Goal: Information Seeking & Learning: Learn about a topic

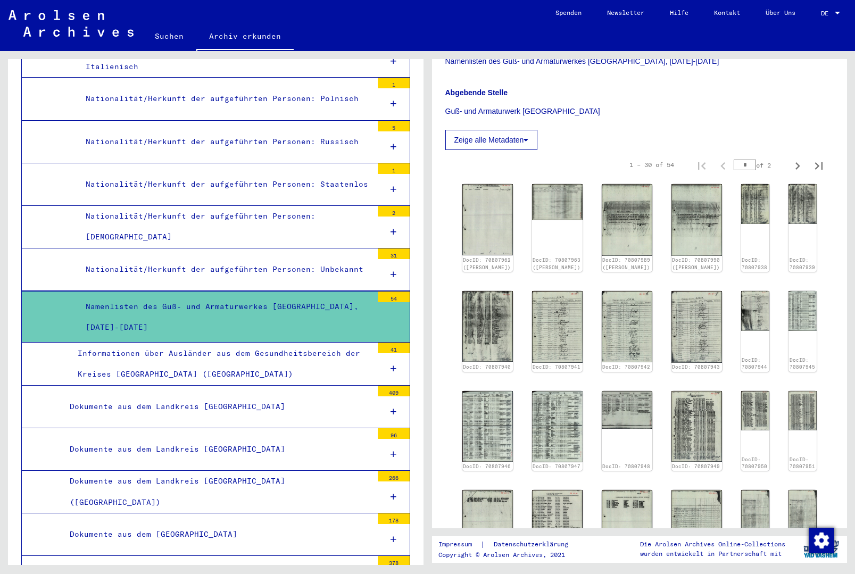
scroll to position [300, 0]
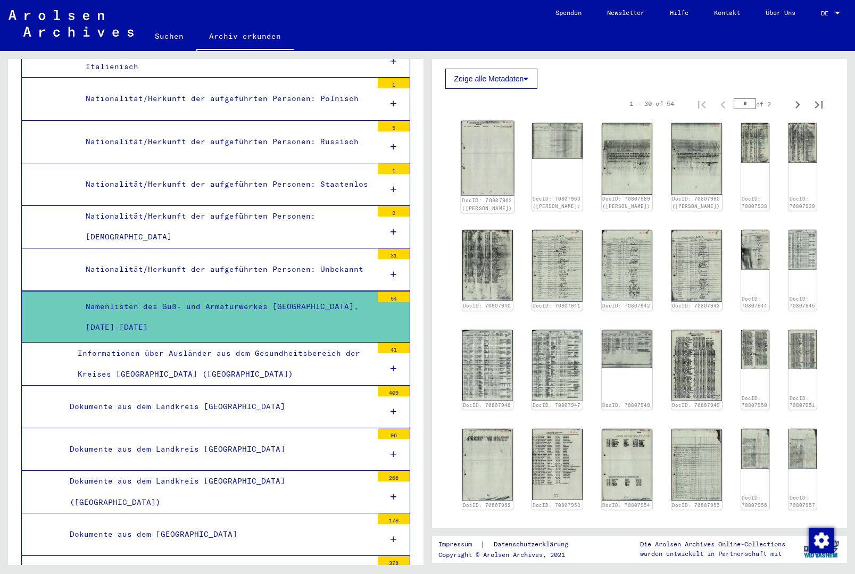
click at [488, 159] on img at bounding box center [487, 158] width 53 height 75
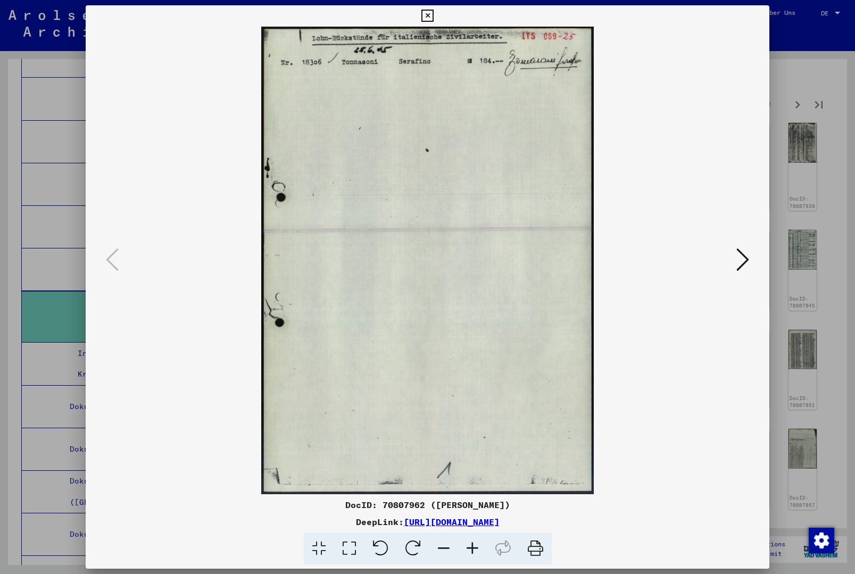
click at [747, 260] on icon at bounding box center [743, 260] width 13 height 26
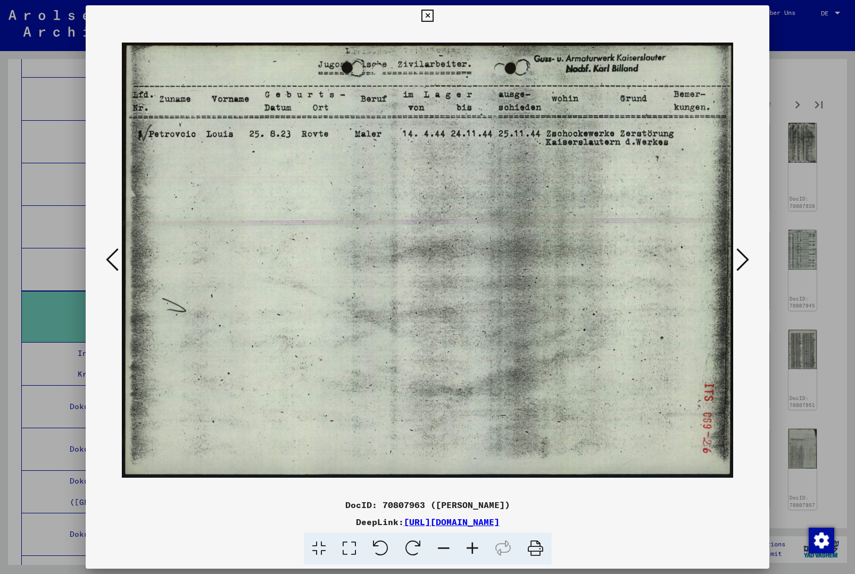
click at [747, 260] on icon at bounding box center [743, 260] width 13 height 26
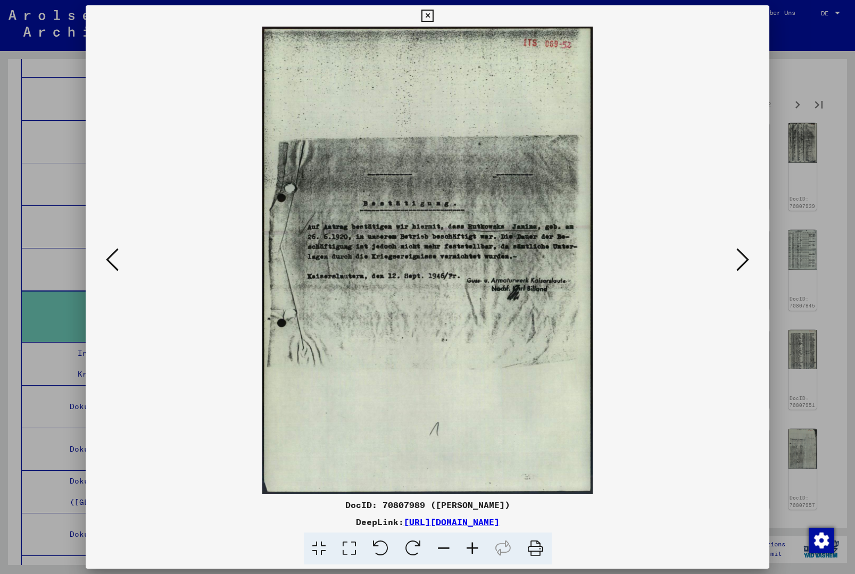
click at [747, 260] on icon at bounding box center [743, 260] width 13 height 26
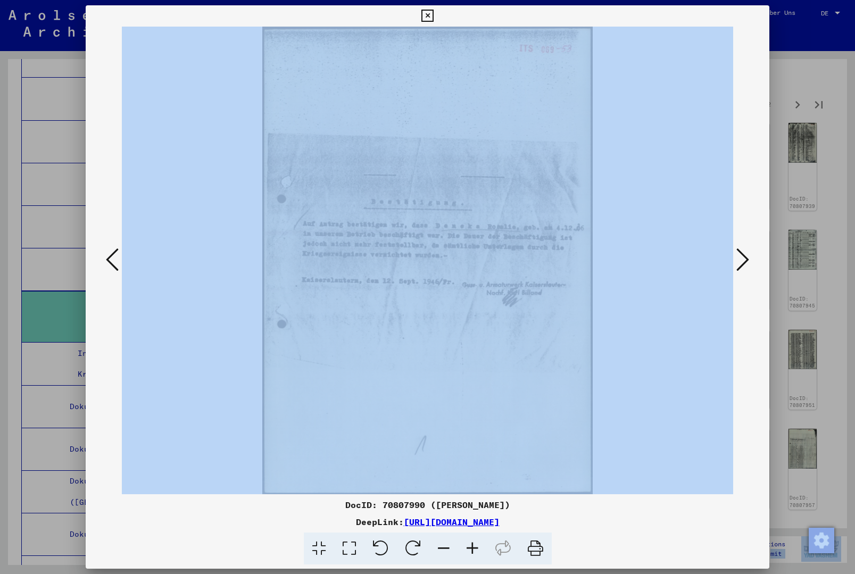
click at [747, 260] on icon at bounding box center [743, 260] width 13 height 26
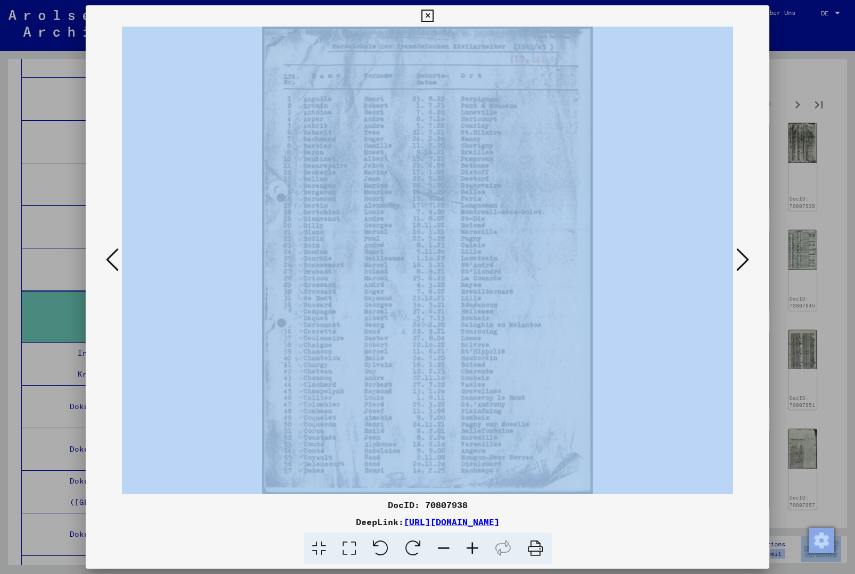
click at [747, 260] on icon at bounding box center [743, 260] width 13 height 26
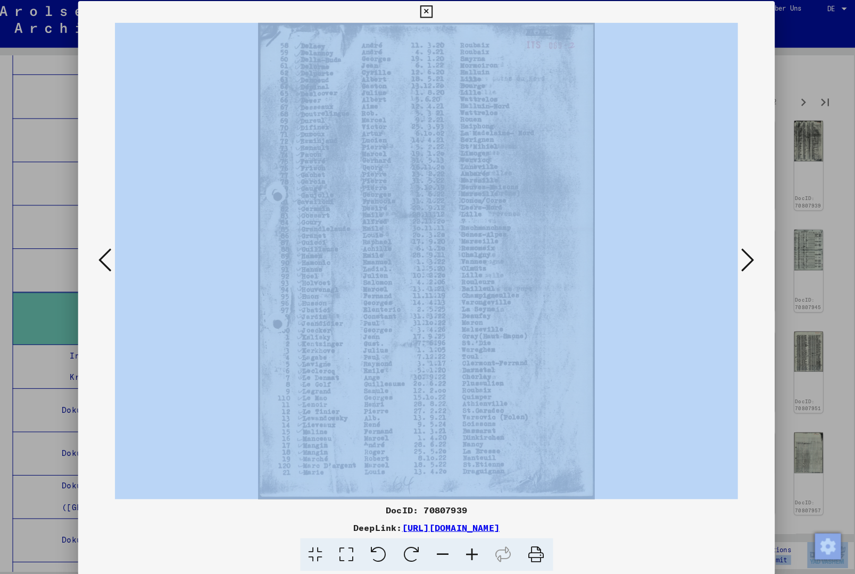
click at [738, 255] on icon at bounding box center [743, 260] width 13 height 26
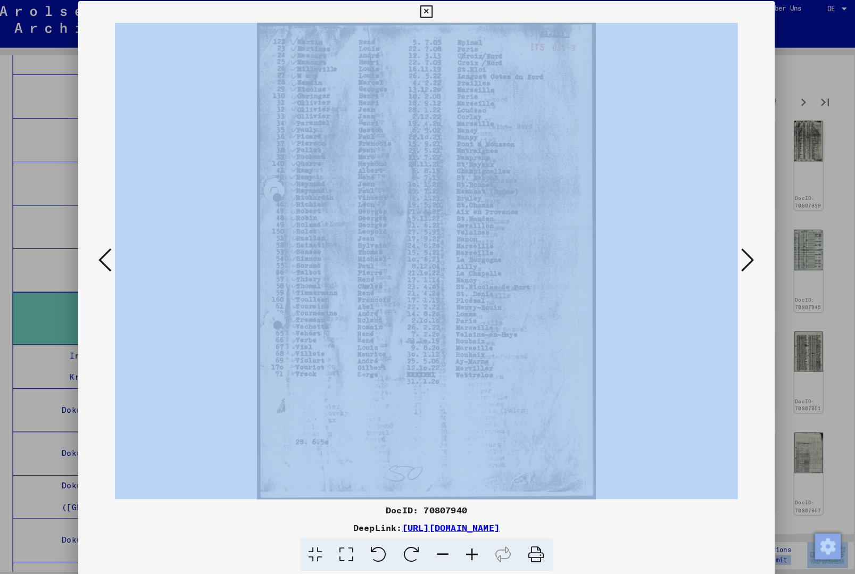
click at [738, 255] on icon at bounding box center [743, 260] width 13 height 26
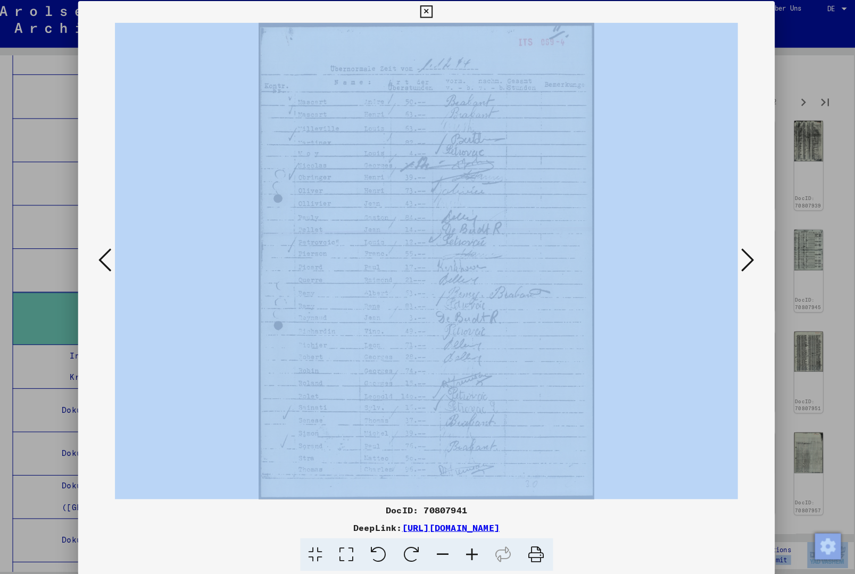
click at [738, 255] on icon at bounding box center [743, 260] width 13 height 26
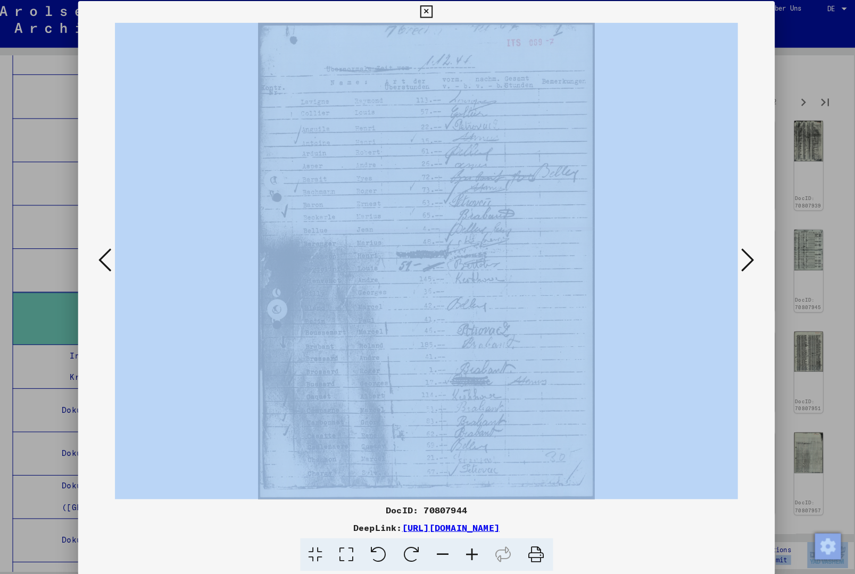
click at [737, 255] on icon at bounding box center [743, 260] width 13 height 26
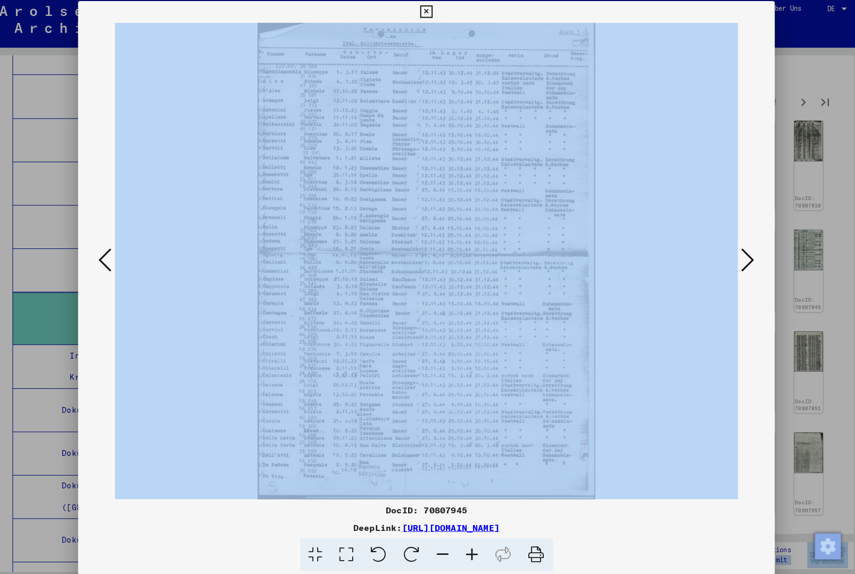
click at [737, 255] on icon at bounding box center [743, 260] width 13 height 26
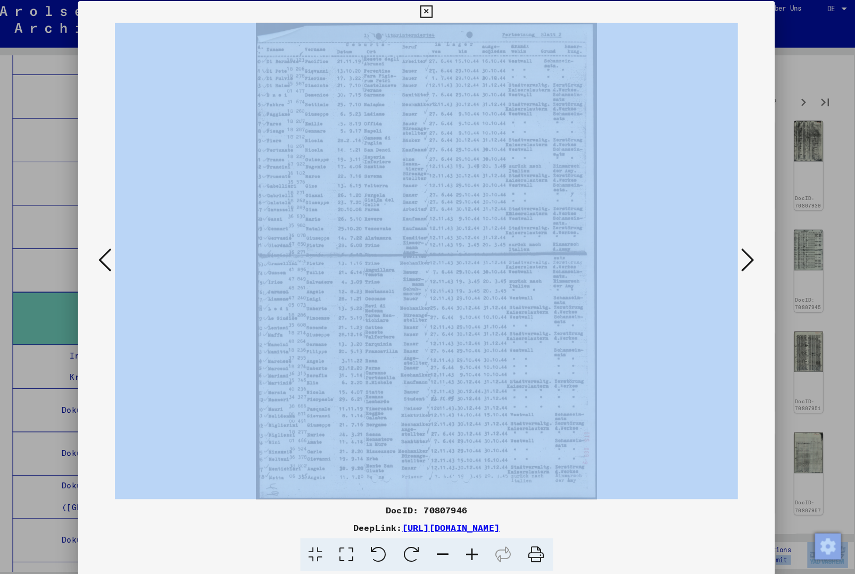
click at [737, 255] on icon at bounding box center [743, 260] width 13 height 26
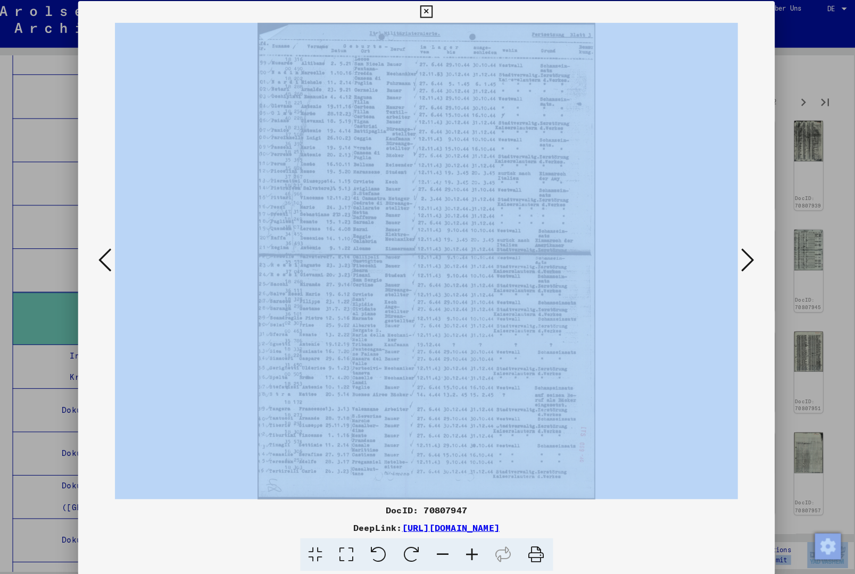
click at [737, 256] on icon at bounding box center [743, 260] width 13 height 26
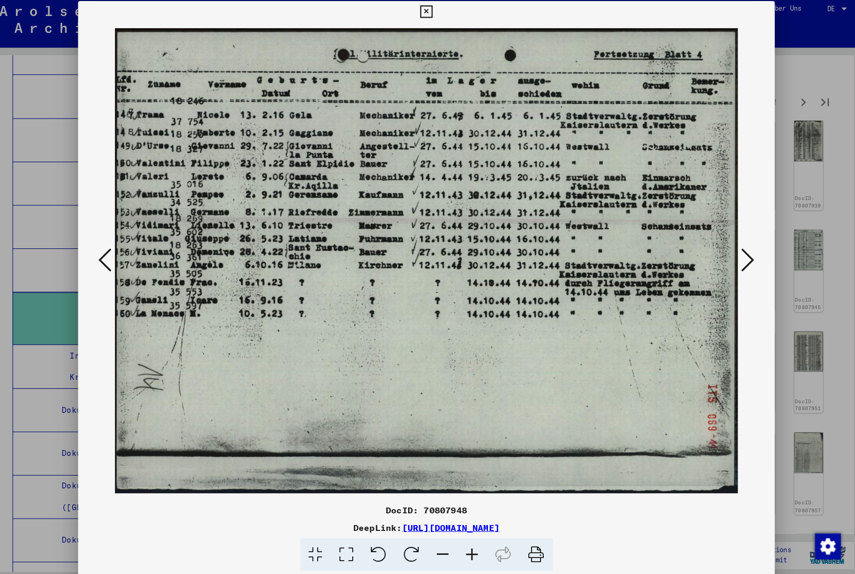
click at [737, 256] on icon at bounding box center [743, 260] width 13 height 26
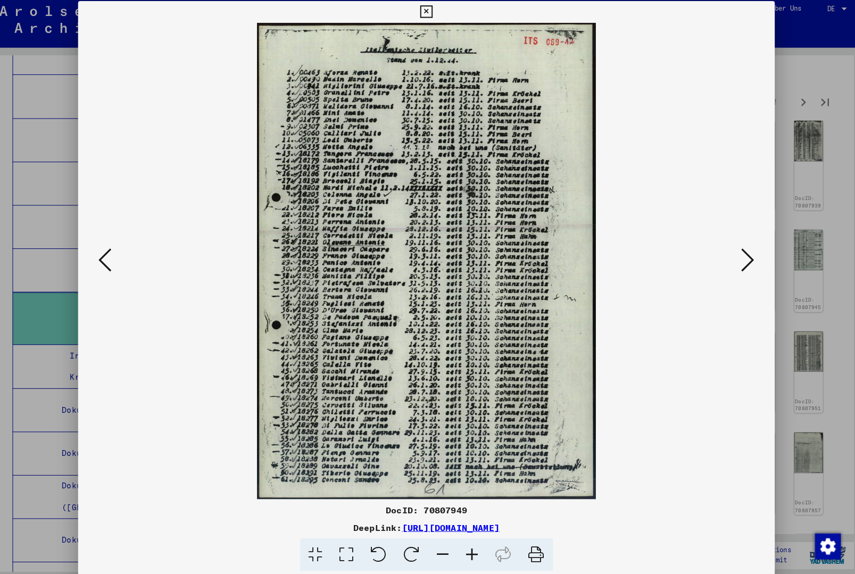
click at [737, 256] on icon at bounding box center [743, 260] width 13 height 26
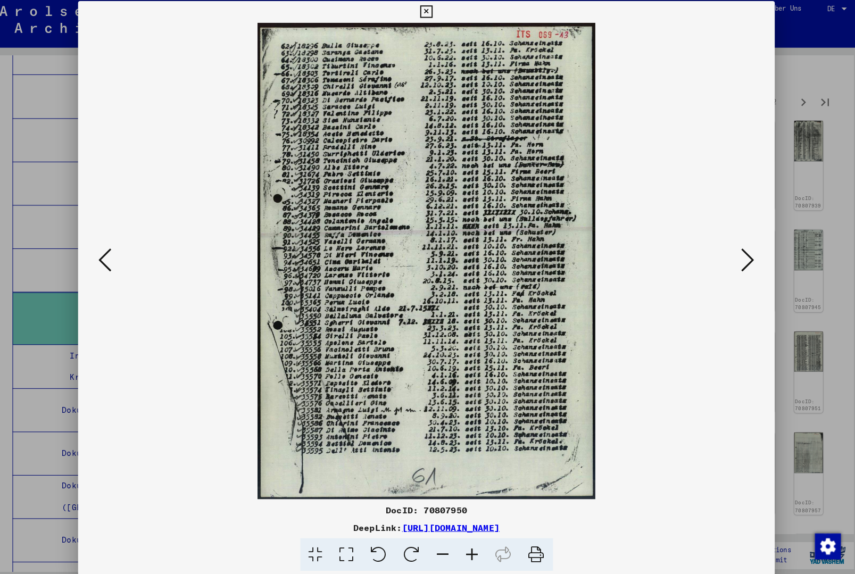
click at [737, 256] on icon at bounding box center [743, 260] width 13 height 26
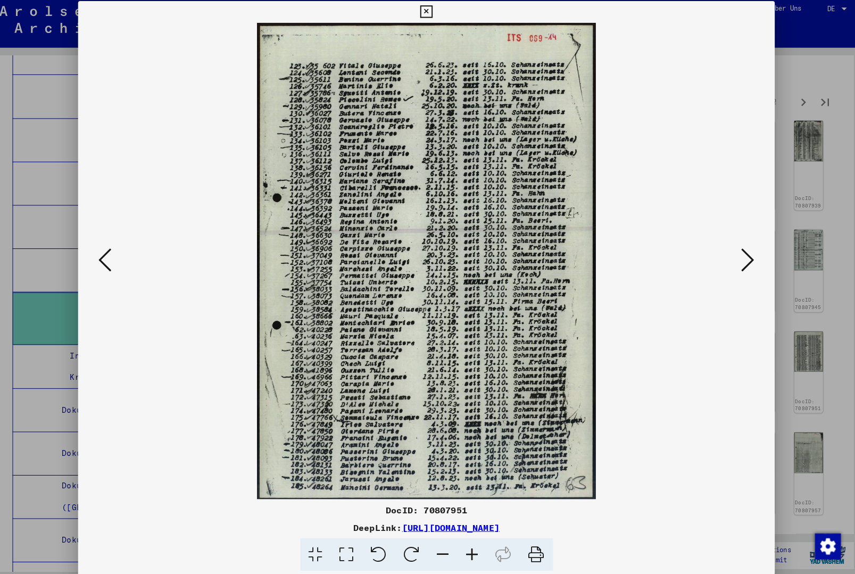
click at [737, 256] on icon at bounding box center [743, 260] width 13 height 26
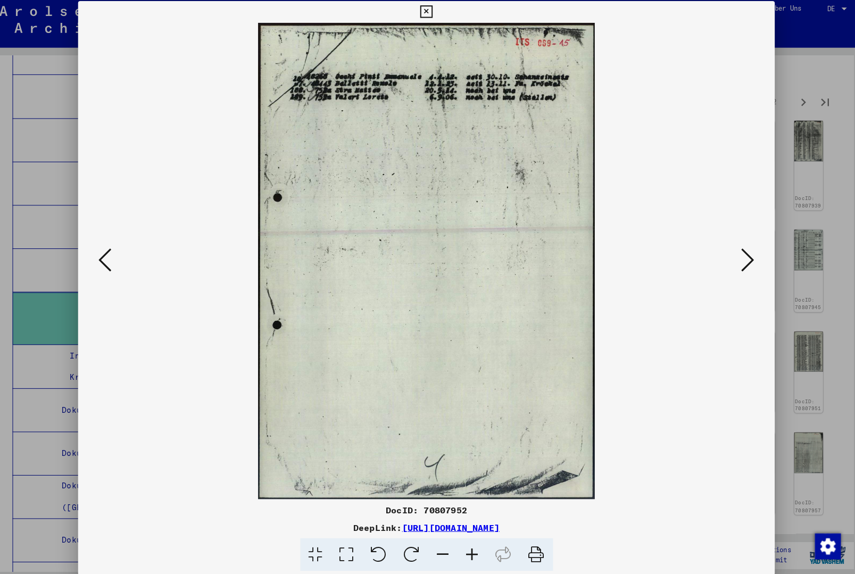
click at [737, 256] on icon at bounding box center [743, 260] width 13 height 26
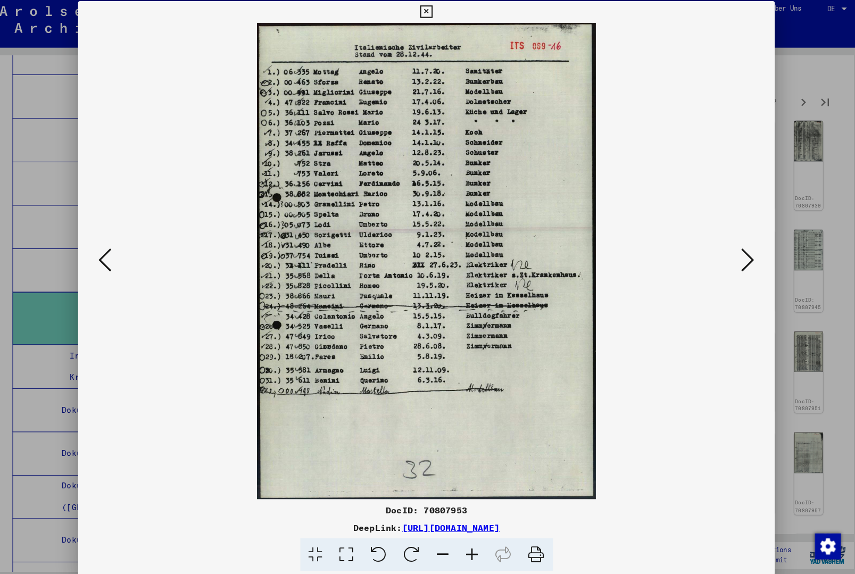
click at [737, 256] on icon at bounding box center [743, 260] width 13 height 26
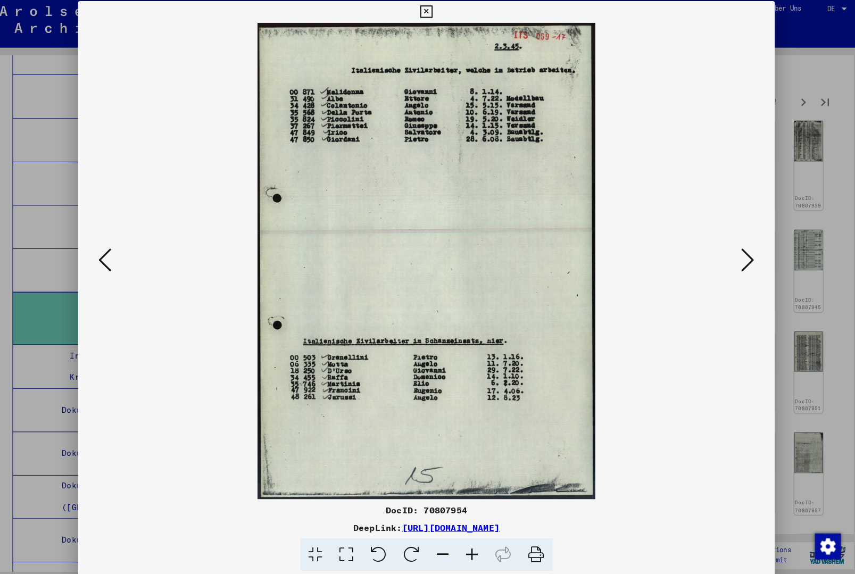
click at [737, 256] on icon at bounding box center [743, 260] width 13 height 26
